Goal: Information Seeking & Learning: Learn about a topic

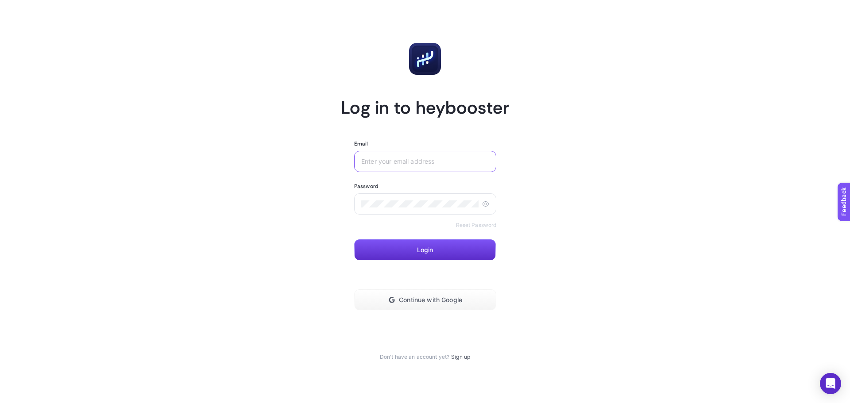
click at [398, 160] on input "Email" at bounding box center [425, 161] width 128 height 7
type input "[EMAIL_ADDRESS][DOMAIN_NAME]"
click at [419, 251] on button "Login" at bounding box center [425, 249] width 142 height 21
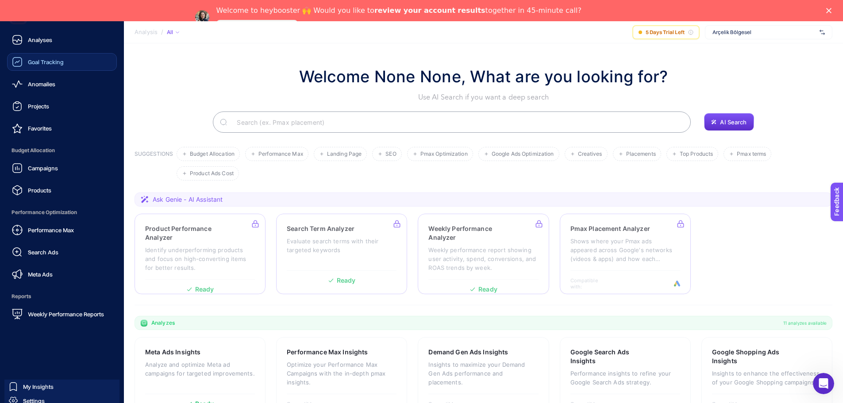
click at [41, 66] on div "Goal Tracking" at bounding box center [38, 62] width 52 height 11
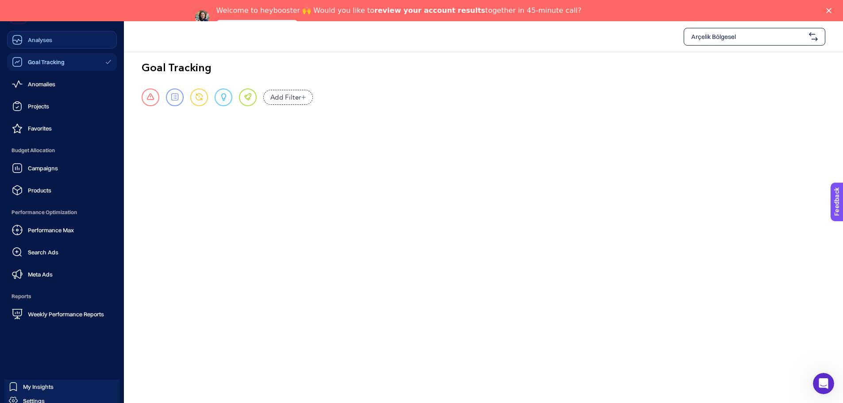
click at [23, 35] on div "Analyses" at bounding box center [32, 40] width 40 height 11
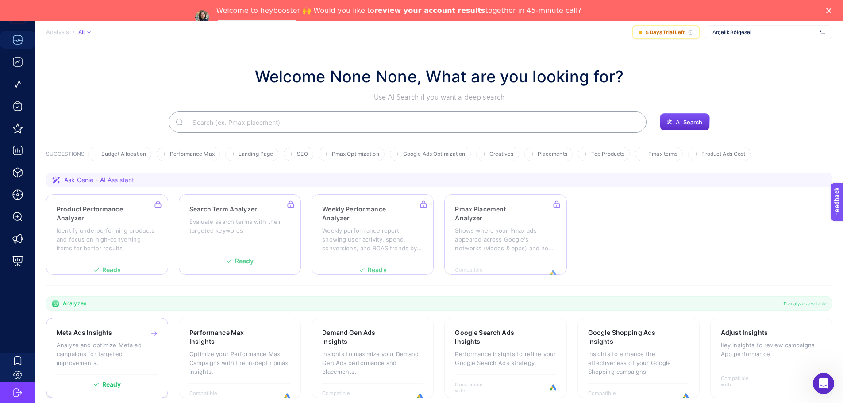
click at [129, 374] on div "Ready" at bounding box center [107, 380] width 101 height 13
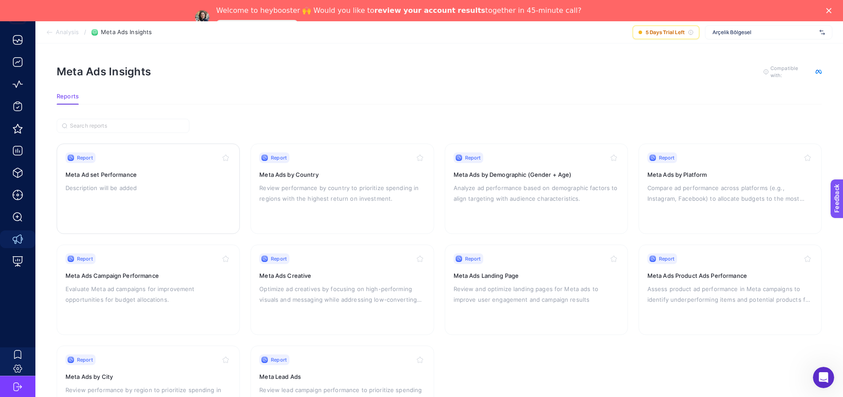
click at [163, 187] on p "Description will be added" at bounding box center [148, 187] width 166 height 11
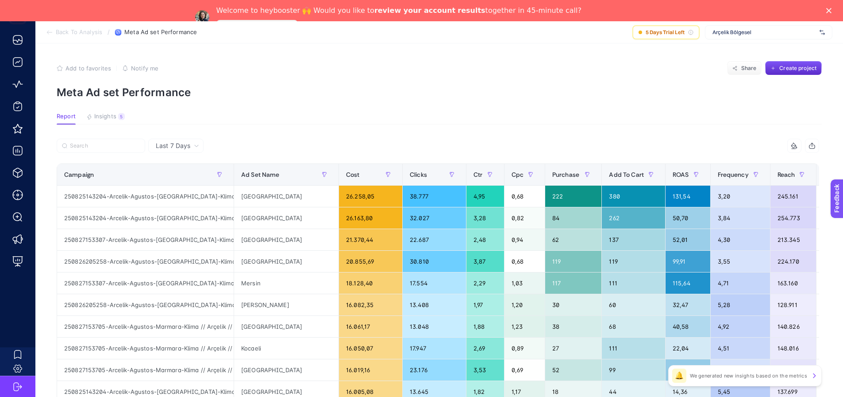
click at [119, 116] on div "5" at bounding box center [121, 116] width 7 height 7
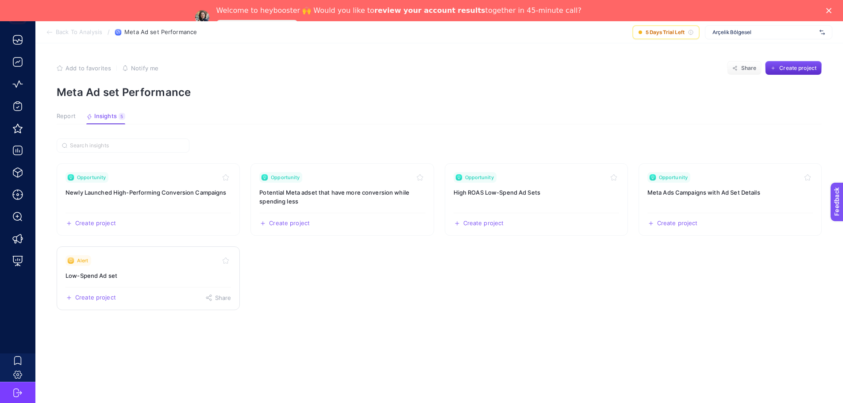
click at [134, 278] on h3 "Low-Spend Ad set" at bounding box center [148, 275] width 166 height 9
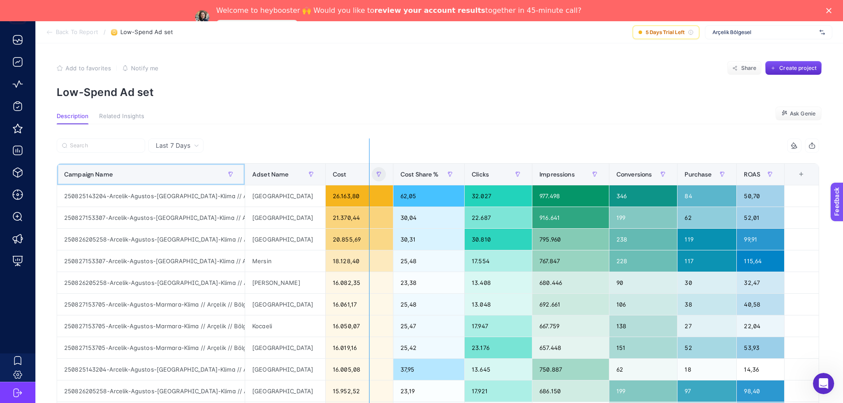
drag, startPoint x: 251, startPoint y: 168, endPoint x: 369, endPoint y: 176, distance: 118.5
click at [369, 176] on div "7 items selected Campaign Name Adset Name Cost Cost Share % Clicks Impressions …" at bounding box center [438, 337] width 763 height 396
